Goal: Find specific page/section: Find specific page/section

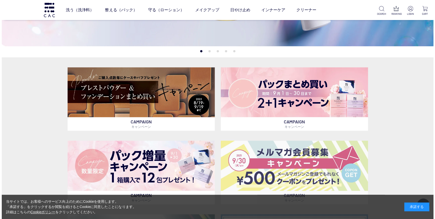
scroll to position [114, 0]
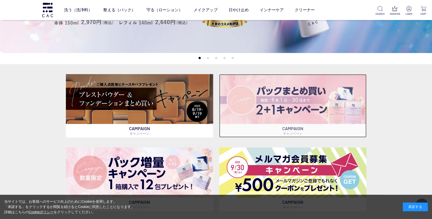
click at [269, 103] on img at bounding box center [292, 99] width 147 height 50
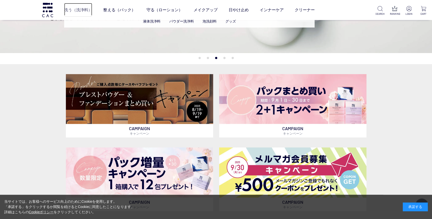
click at [76, 10] on link "洗う（洗浄料）" at bounding box center [78, 10] width 28 height 14
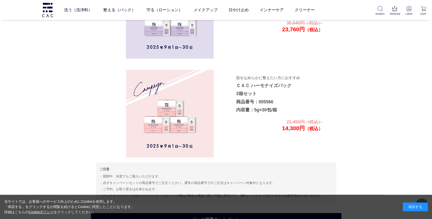
scroll to position [1007, 0]
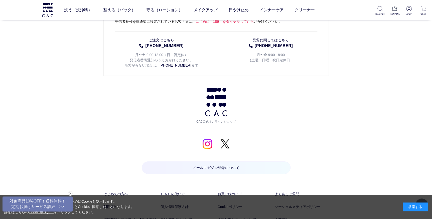
scroll to position [774, 0]
